Goal: Navigation & Orientation: Find specific page/section

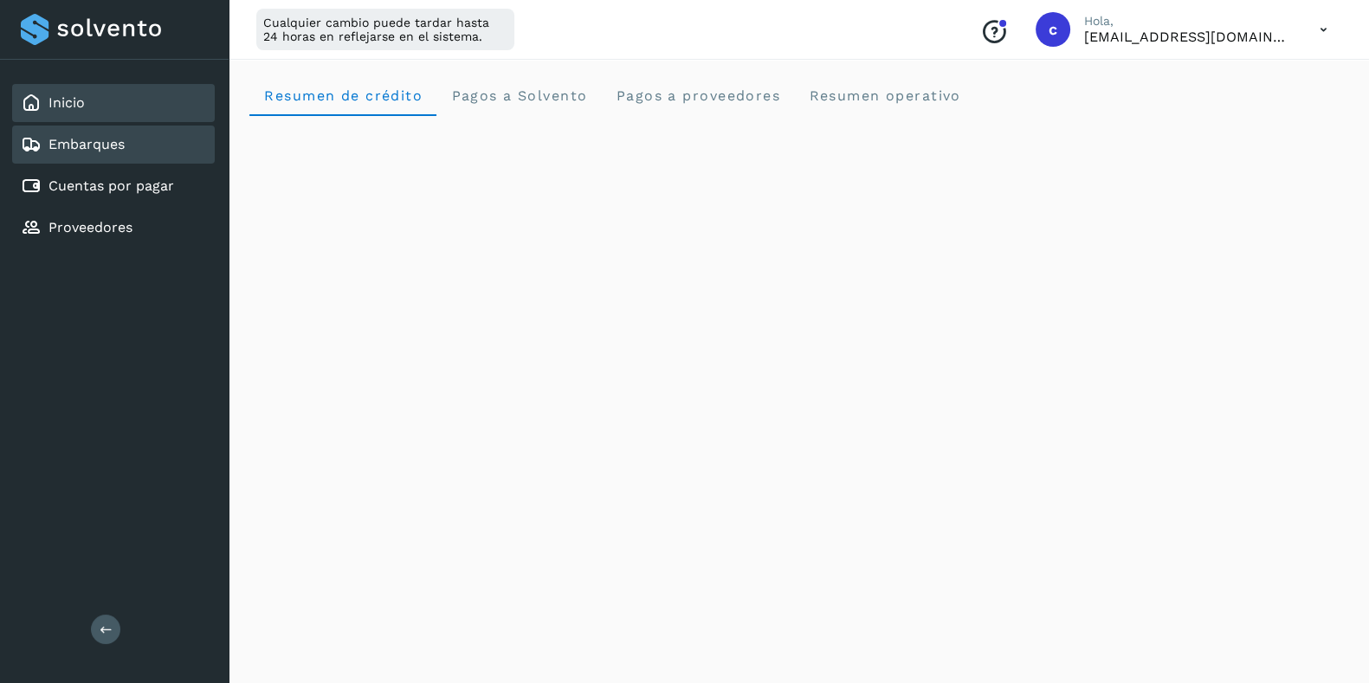
click at [78, 132] on div "Embarques" at bounding box center [113, 145] width 203 height 38
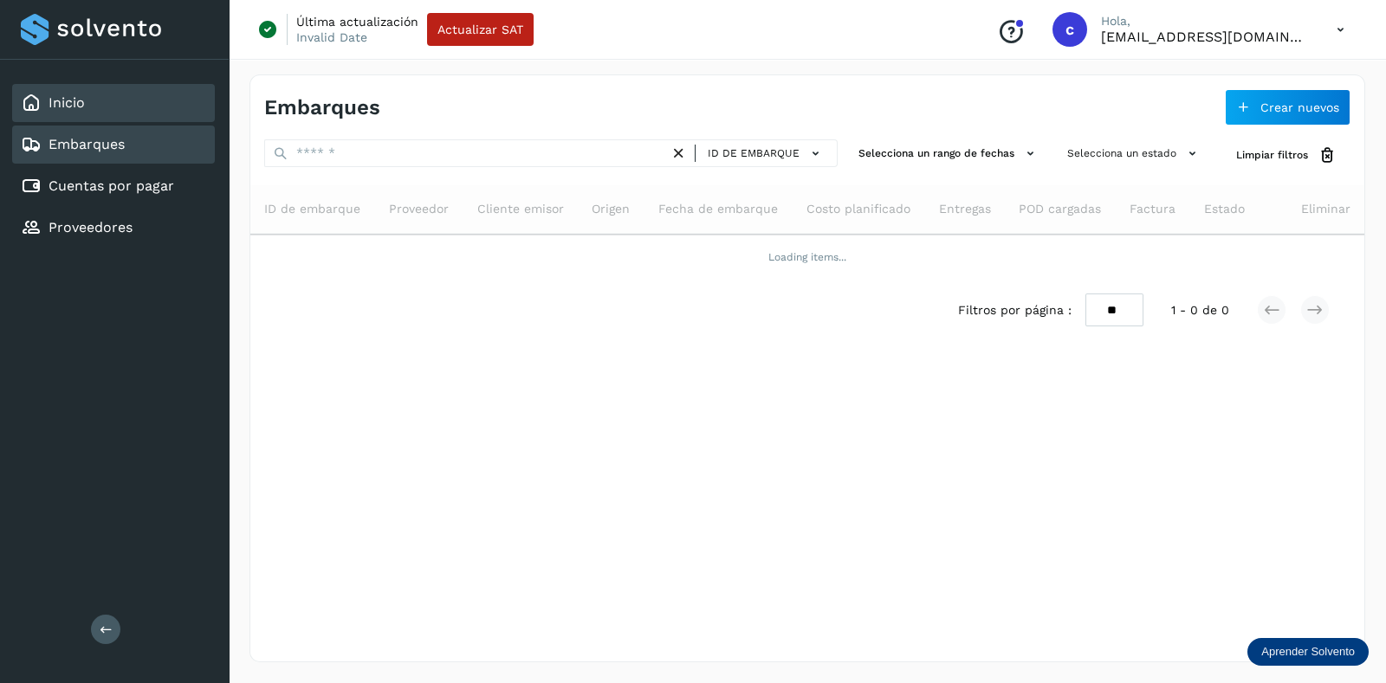
click at [76, 102] on link "Inicio" at bounding box center [67, 102] width 36 height 16
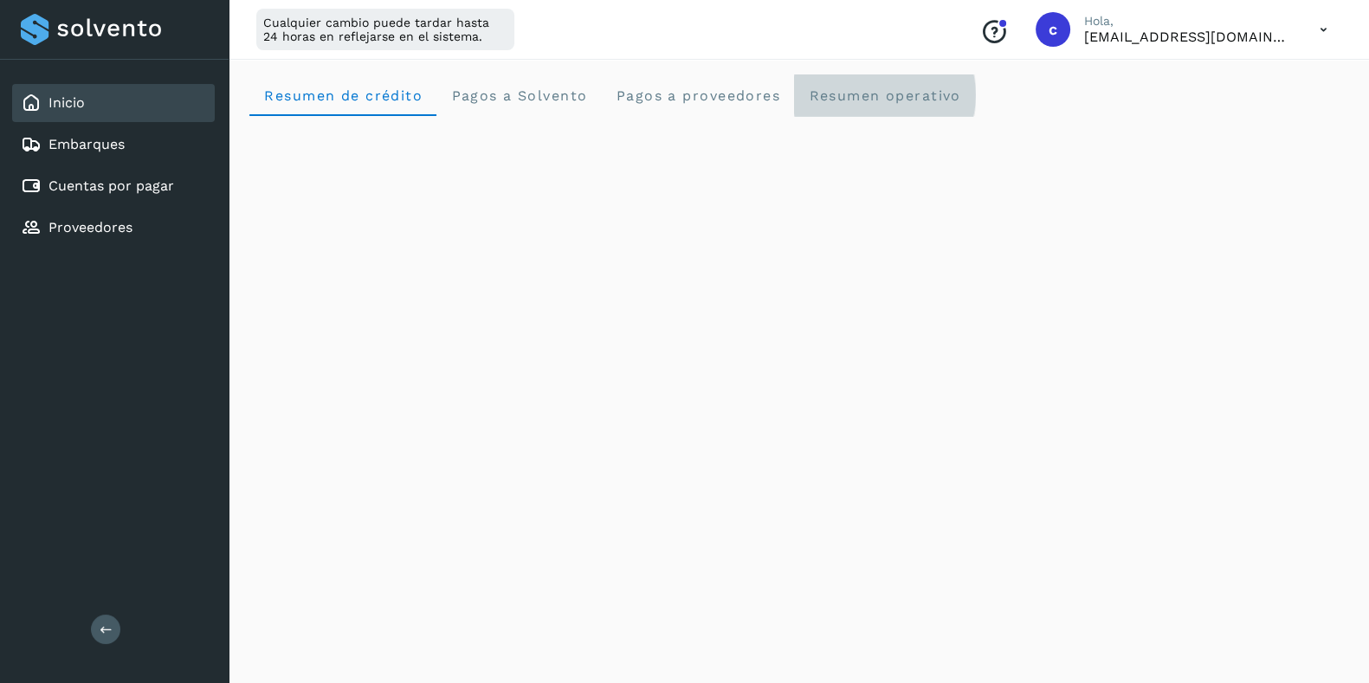
click at [954, 106] on operativo "Resumen operativo" at bounding box center [884, 95] width 181 height 42
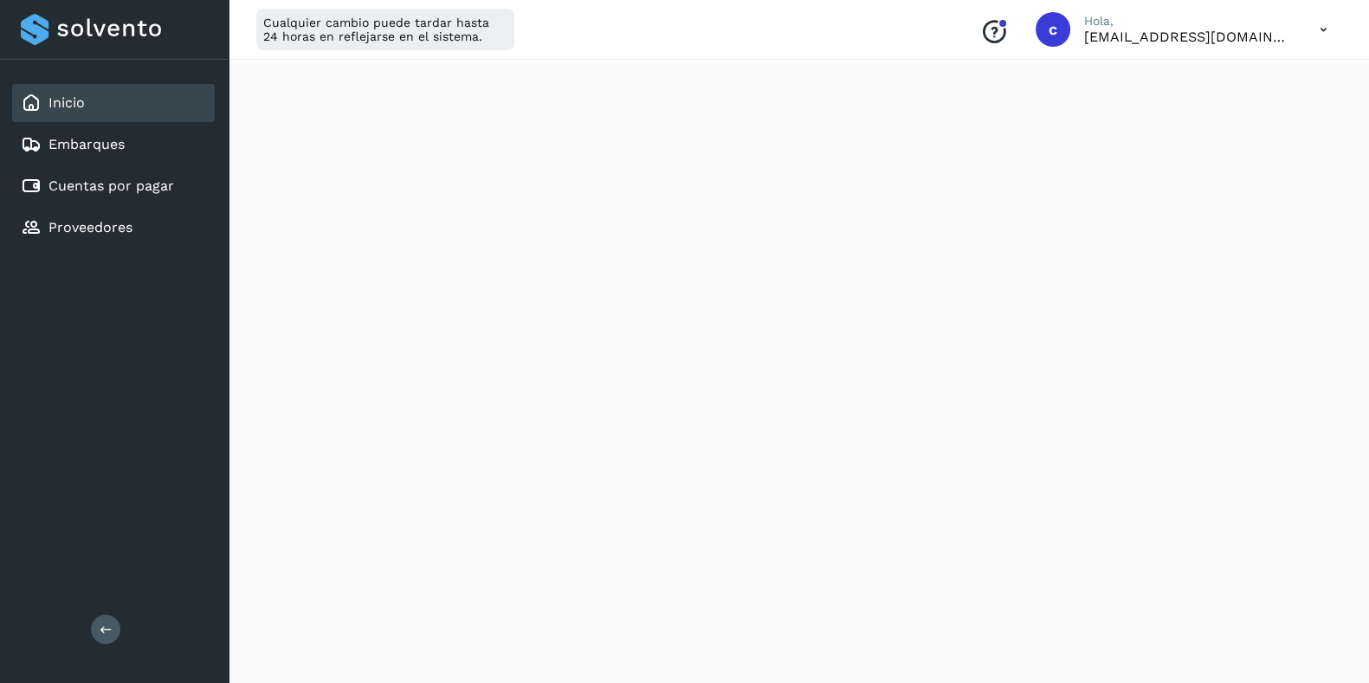
scroll to position [1965, 0]
